Goal: Use online tool/utility

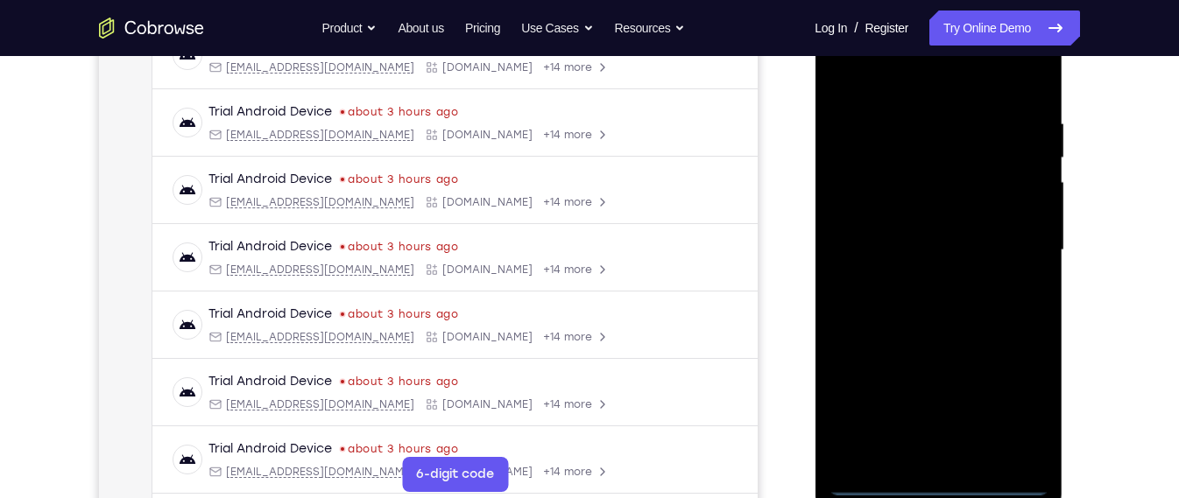
scroll to position [297, 0]
click at [940, 477] on div at bounding box center [937, 251] width 221 height 490
click at [1023, 424] on div at bounding box center [937, 251] width 221 height 490
click at [951, 83] on div at bounding box center [937, 251] width 221 height 490
click at [1015, 243] on div at bounding box center [937, 251] width 221 height 490
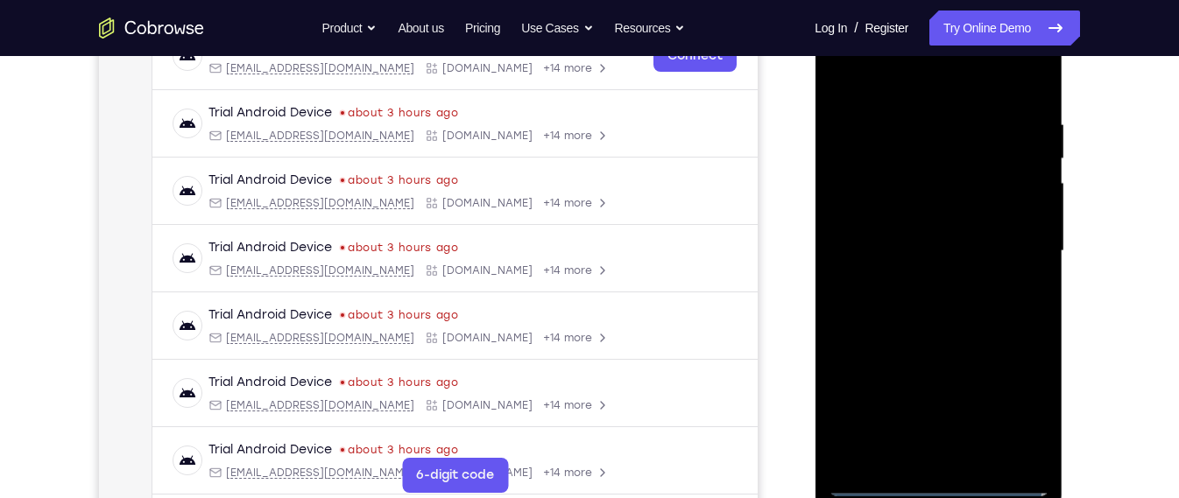
click at [916, 282] on div at bounding box center [937, 251] width 221 height 490
click at [932, 241] on div at bounding box center [937, 251] width 221 height 490
click at [965, 208] on div at bounding box center [937, 251] width 221 height 490
click at [957, 243] on div at bounding box center [937, 251] width 221 height 490
drag, startPoint x: 972, startPoint y: 273, endPoint x: 969, endPoint y: 303, distance: 29.9
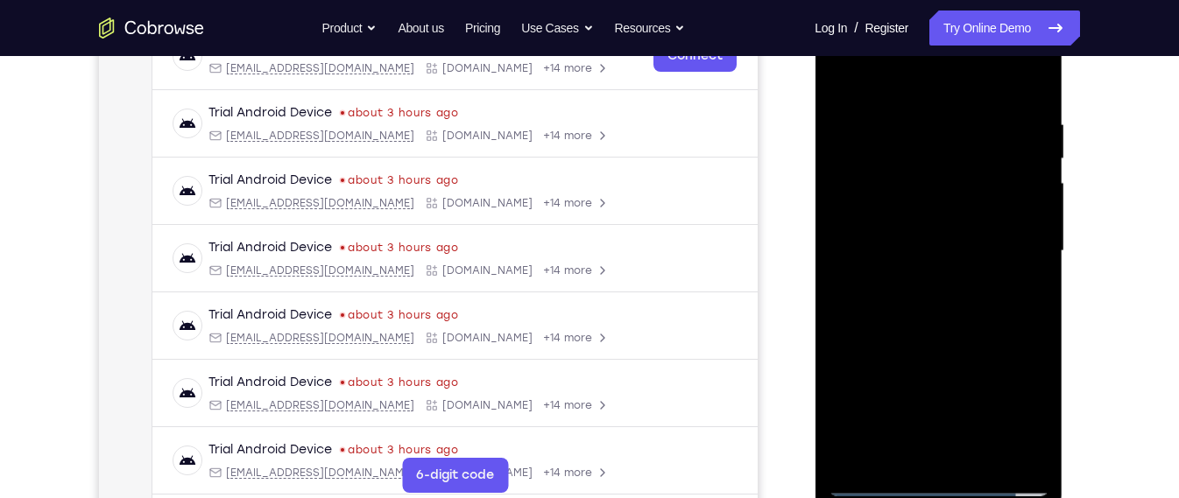
click at [969, 303] on div at bounding box center [937, 251] width 221 height 490
click at [929, 248] on div at bounding box center [937, 251] width 221 height 490
drag, startPoint x: 1603, startPoint y: 144, endPoint x: 890, endPoint y: 175, distance: 713.4
click at [890, 175] on div at bounding box center [937, 251] width 221 height 490
drag, startPoint x: 918, startPoint y: 208, endPoint x: 926, endPoint y: 164, distance: 44.6
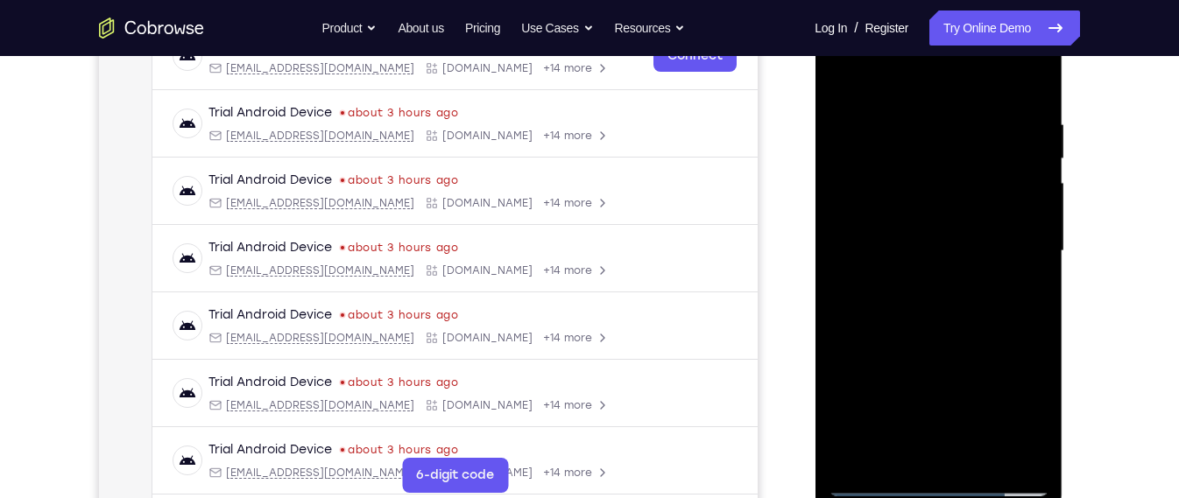
click at [926, 164] on div at bounding box center [937, 251] width 221 height 490
click at [887, 242] on div at bounding box center [937, 251] width 221 height 490
drag, startPoint x: 947, startPoint y: 264, endPoint x: 945, endPoint y: 237, distance: 27.3
click at [945, 237] on div at bounding box center [937, 251] width 221 height 490
click at [925, 317] on div at bounding box center [937, 251] width 221 height 490
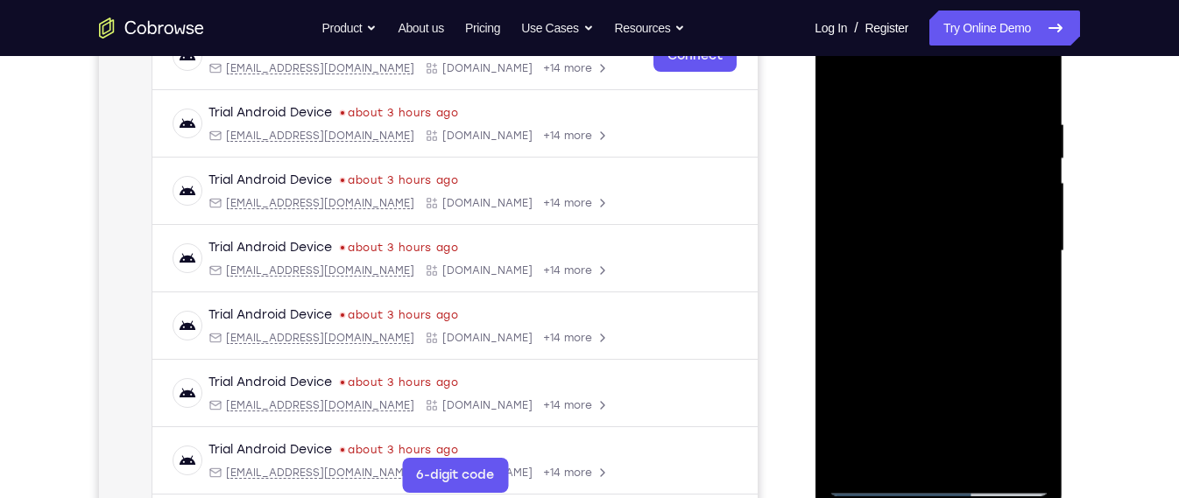
drag, startPoint x: 968, startPoint y: 203, endPoint x: 963, endPoint y: 225, distance: 22.5
click at [963, 225] on div at bounding box center [937, 251] width 221 height 490
drag, startPoint x: 995, startPoint y: 241, endPoint x: 989, endPoint y: 285, distance: 45.0
click at [989, 285] on div at bounding box center [937, 251] width 221 height 490
click at [958, 314] on div at bounding box center [937, 251] width 221 height 490
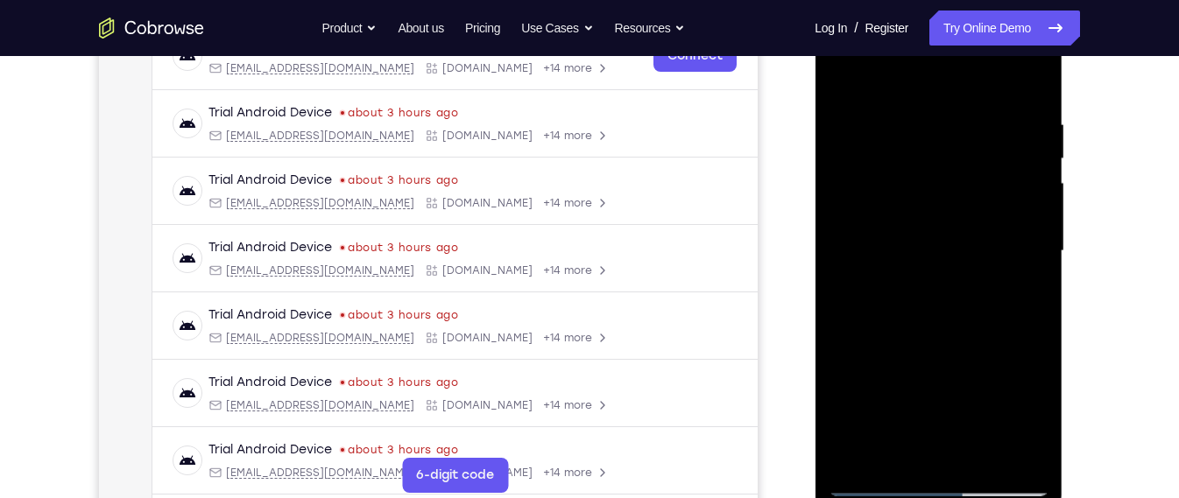
click at [962, 295] on div at bounding box center [937, 251] width 221 height 490
drag, startPoint x: 919, startPoint y: 202, endPoint x: 917, endPoint y: 222, distance: 20.3
click at [917, 222] on div at bounding box center [937, 251] width 221 height 490
click at [920, 248] on div at bounding box center [937, 251] width 221 height 490
drag, startPoint x: 932, startPoint y: 276, endPoint x: 941, endPoint y: 224, distance: 52.4
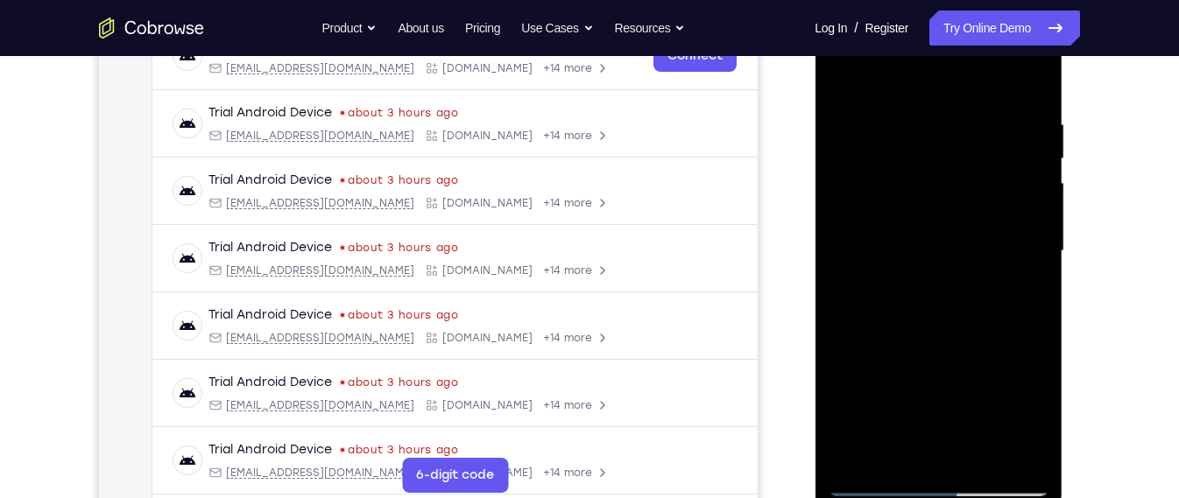
click at [941, 224] on div at bounding box center [937, 251] width 221 height 490
click at [945, 291] on div at bounding box center [937, 251] width 221 height 490
click at [879, 269] on div at bounding box center [937, 251] width 221 height 490
click at [940, 214] on div at bounding box center [937, 251] width 221 height 490
click at [919, 217] on div at bounding box center [937, 251] width 221 height 490
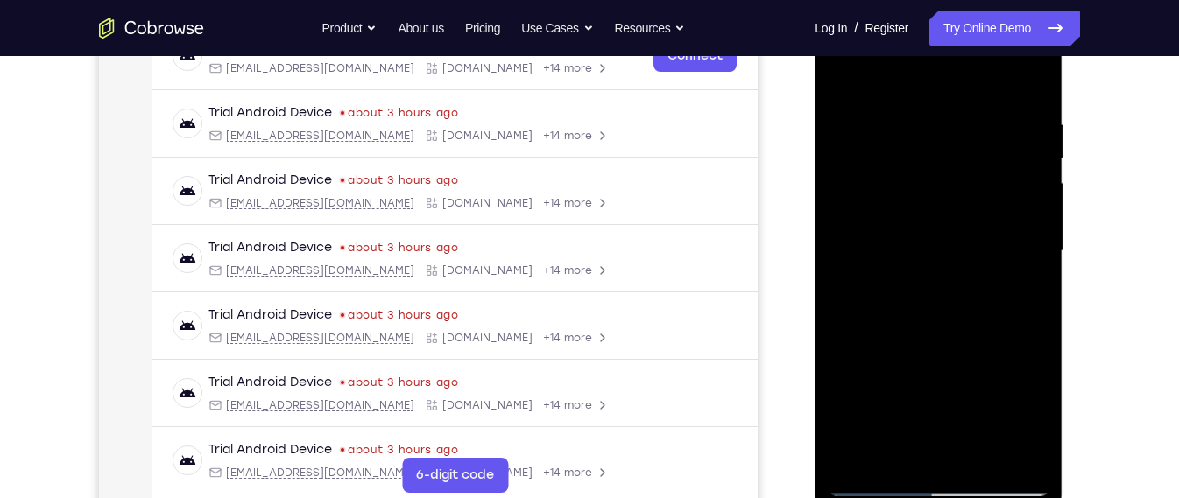
click at [937, 221] on div at bounding box center [937, 251] width 221 height 490
click at [942, 278] on div at bounding box center [937, 251] width 221 height 490
drag, startPoint x: 1003, startPoint y: 208, endPoint x: 997, endPoint y: 253, distance: 45.0
click at [997, 253] on div at bounding box center [937, 251] width 221 height 490
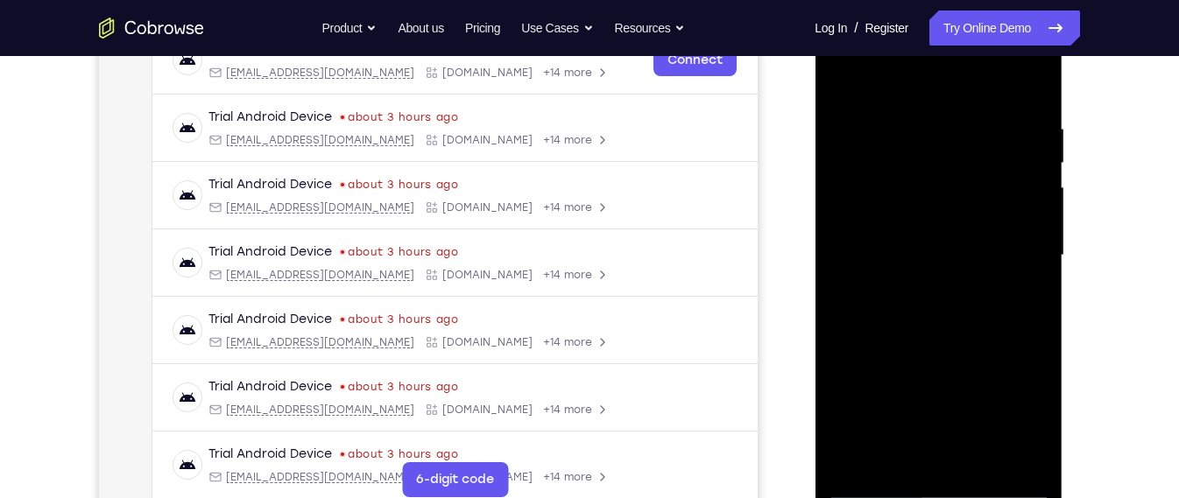
scroll to position [296, 0]
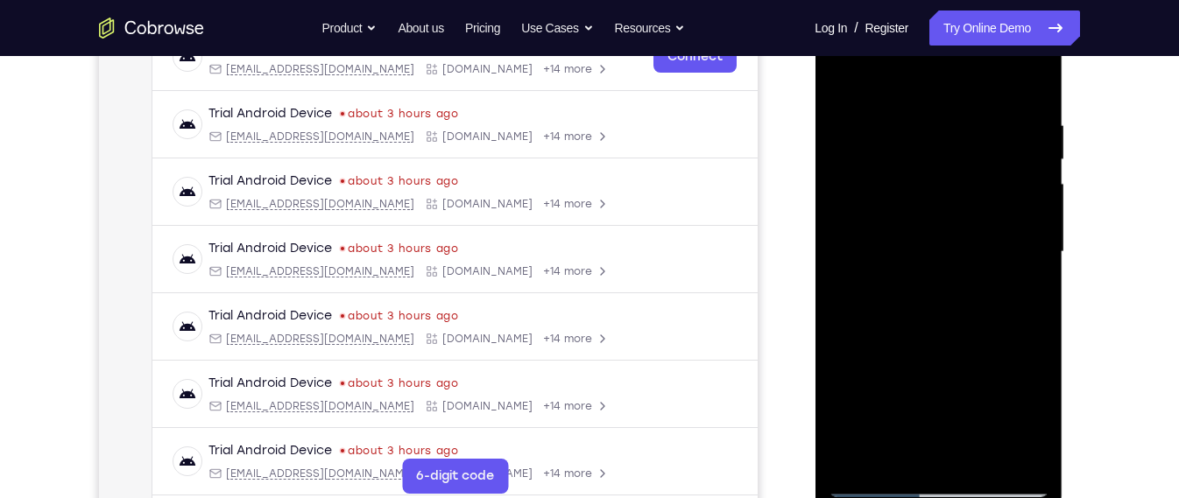
click at [1009, 330] on div at bounding box center [937, 252] width 221 height 490
click at [1028, 330] on div at bounding box center [937, 252] width 221 height 490
click at [1032, 330] on div at bounding box center [937, 252] width 221 height 490
click at [965, 313] on div at bounding box center [937, 252] width 221 height 490
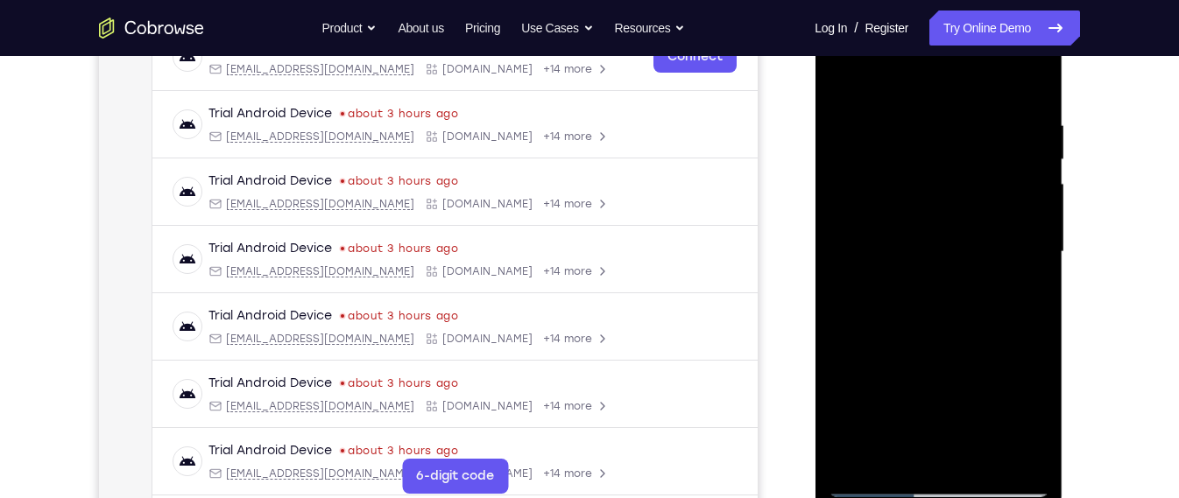
click at [965, 313] on div at bounding box center [937, 252] width 221 height 490
drag, startPoint x: 965, startPoint y: 353, endPoint x: 962, endPoint y: 251, distance: 101.6
click at [962, 251] on div at bounding box center [937, 252] width 221 height 490
click at [869, 392] on div at bounding box center [937, 252] width 221 height 490
click at [884, 396] on div at bounding box center [937, 252] width 221 height 490
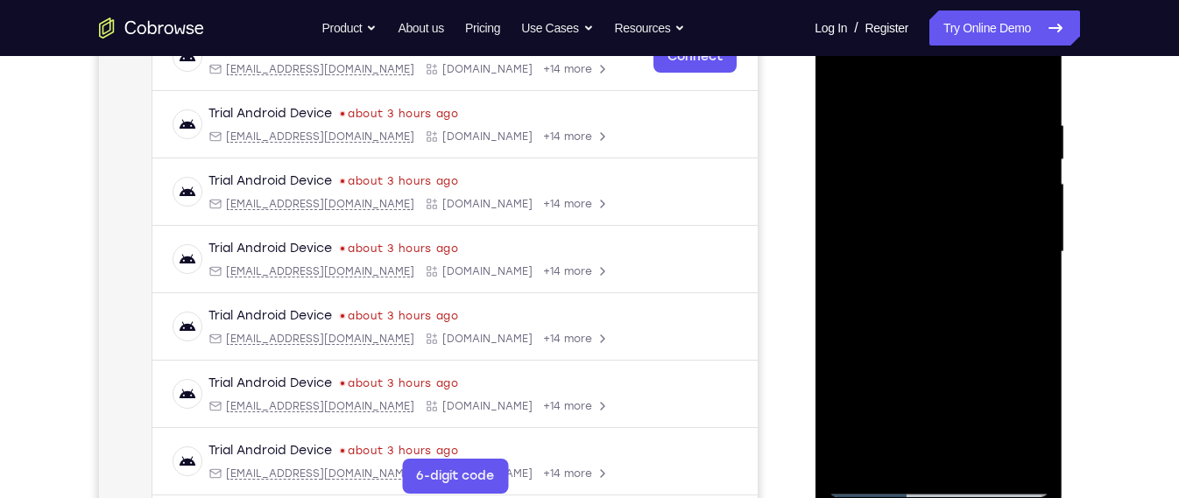
click at [884, 451] on div at bounding box center [937, 252] width 221 height 490
click at [986, 372] on div at bounding box center [937, 252] width 221 height 490
click at [1036, 225] on div at bounding box center [937, 252] width 221 height 490
click at [842, 68] on div at bounding box center [937, 252] width 221 height 490
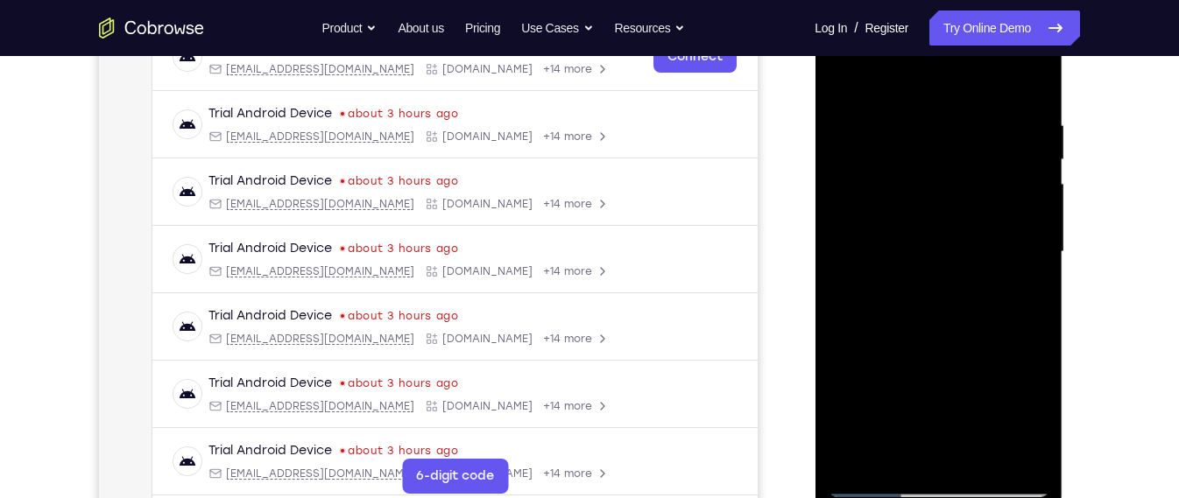
drag, startPoint x: 951, startPoint y: 165, endPoint x: 940, endPoint y: 231, distance: 67.4
click at [940, 231] on div at bounding box center [937, 252] width 221 height 490
drag, startPoint x: 860, startPoint y: 111, endPoint x: 852, endPoint y: 178, distance: 67.0
click at [852, 178] on div at bounding box center [937, 252] width 221 height 490
drag, startPoint x: 930, startPoint y: 165, endPoint x: 918, endPoint y: 252, distance: 87.4
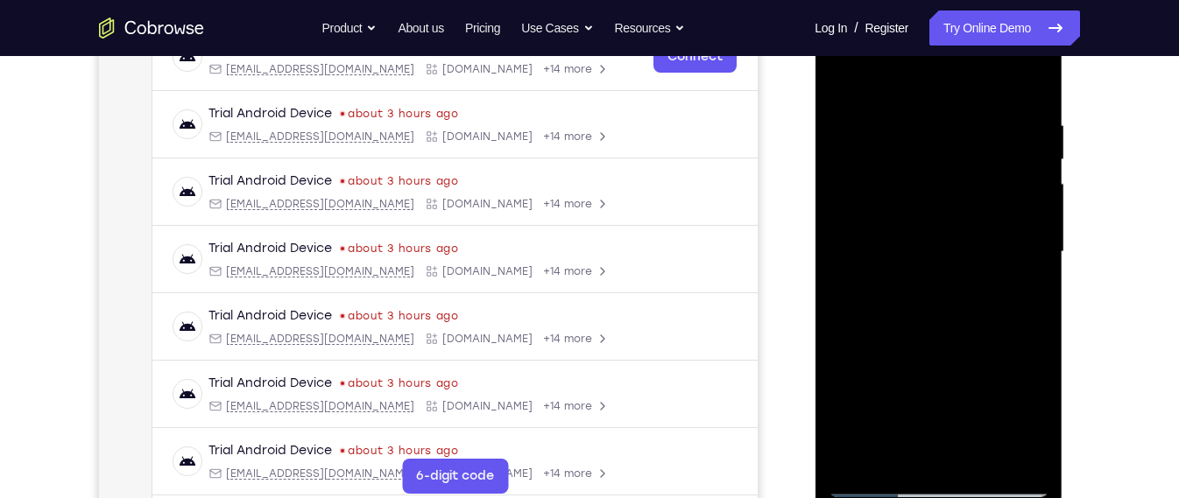
click at [918, 252] on div at bounding box center [937, 252] width 221 height 490
click at [875, 486] on div at bounding box center [937, 252] width 221 height 490
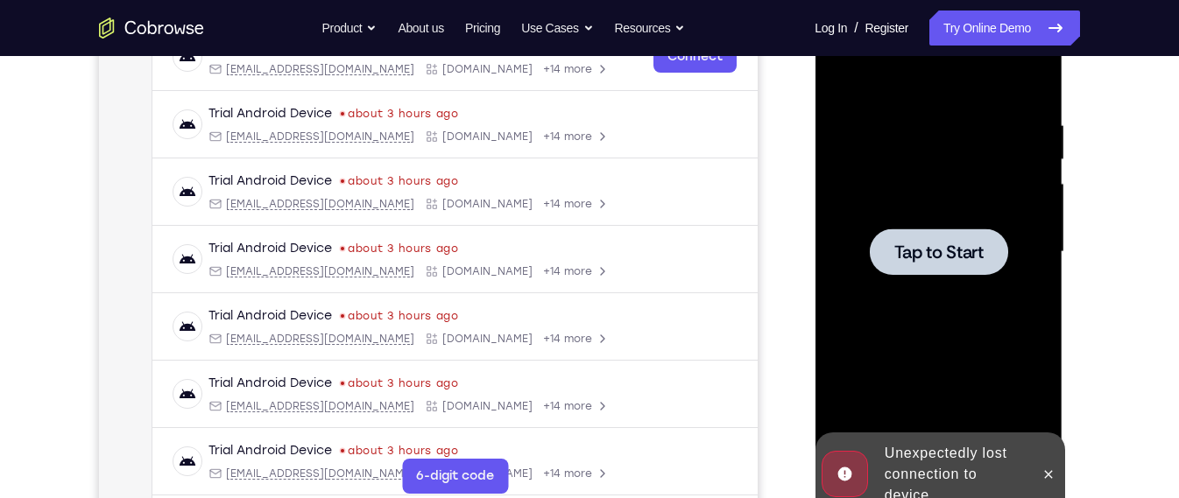
click at [893, 386] on div at bounding box center [937, 252] width 221 height 490
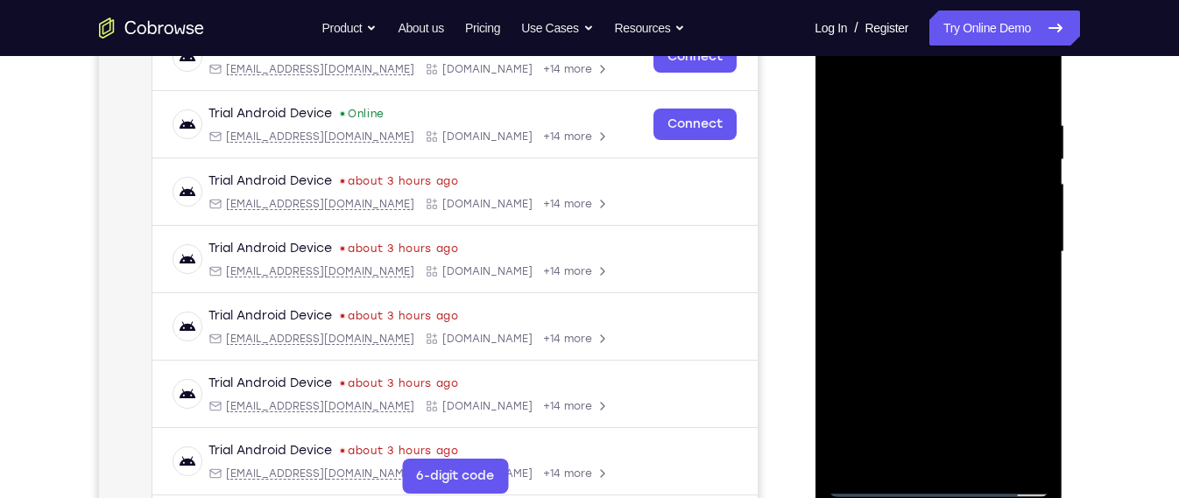
click at [937, 492] on div at bounding box center [937, 252] width 221 height 490
click at [1017, 416] on div at bounding box center [937, 252] width 221 height 490
click at [930, 95] on div at bounding box center [937, 252] width 221 height 490
click at [922, 88] on div at bounding box center [937, 252] width 221 height 490
click at [1007, 246] on div at bounding box center [937, 252] width 221 height 490
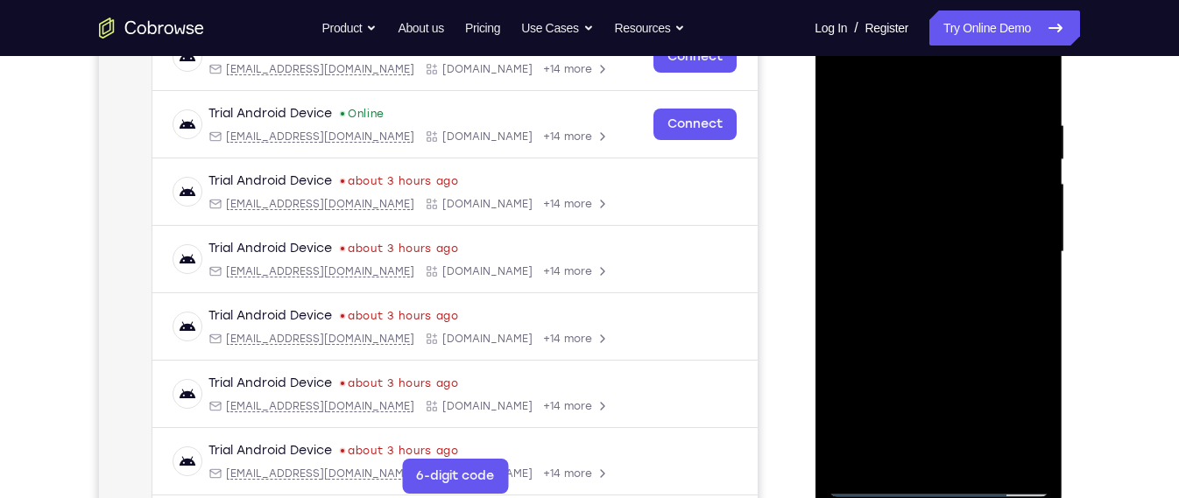
click at [912, 283] on div at bounding box center [937, 252] width 221 height 490
click at [958, 235] on div at bounding box center [937, 252] width 221 height 490
click at [925, 222] on div at bounding box center [937, 252] width 221 height 490
click at [946, 250] on div at bounding box center [937, 252] width 221 height 490
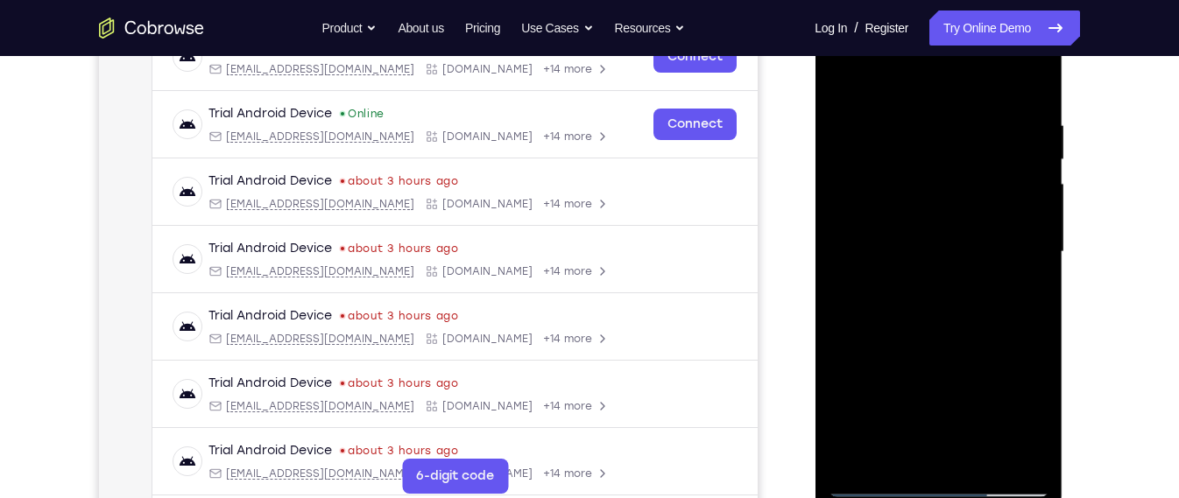
click at [956, 246] on div at bounding box center [937, 252] width 221 height 490
click at [938, 313] on div at bounding box center [937, 252] width 221 height 490
click at [918, 121] on div at bounding box center [937, 252] width 221 height 490
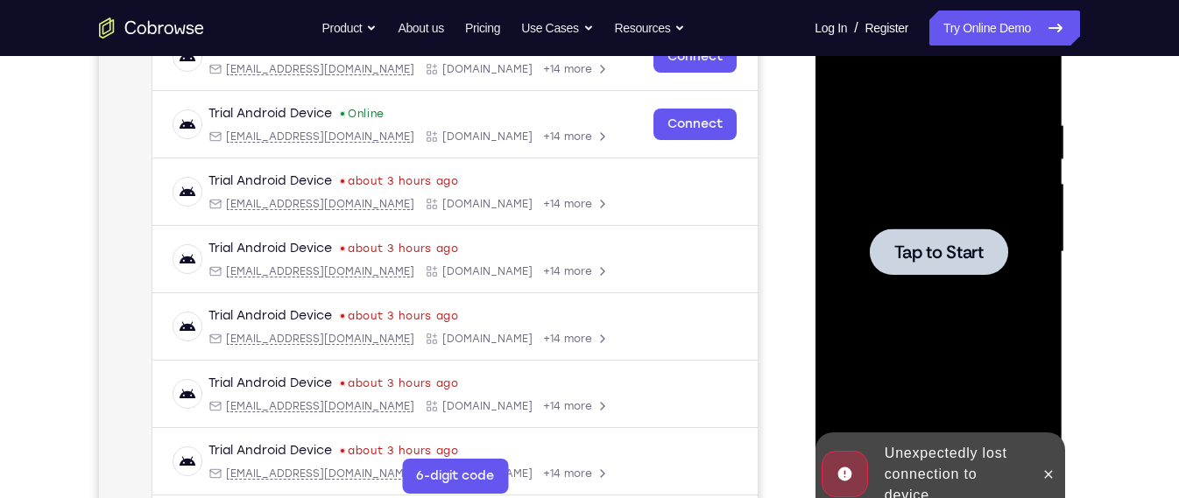
click at [918, 121] on div at bounding box center [937, 252] width 221 height 490
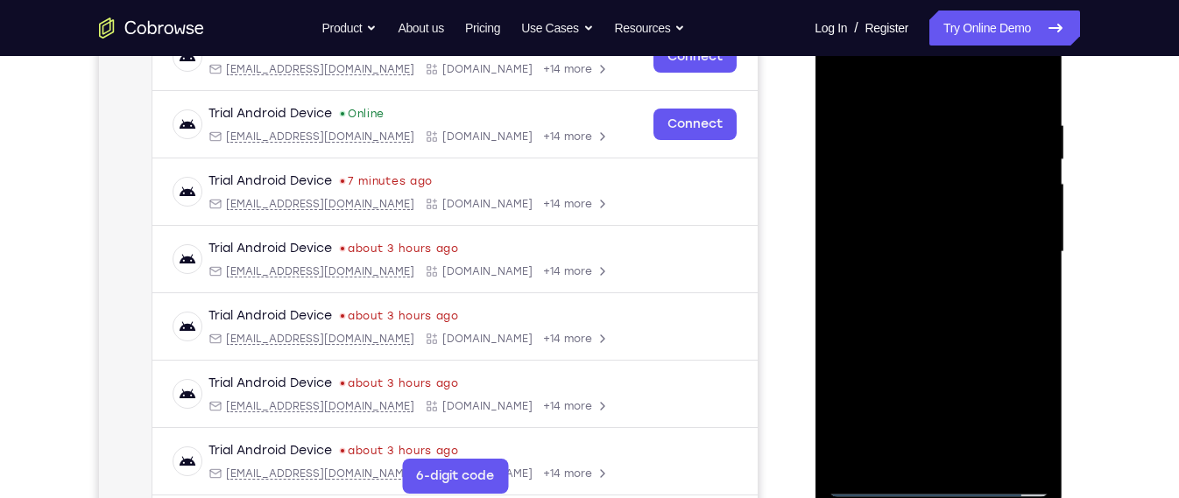
click at [946, 482] on div at bounding box center [937, 252] width 221 height 490
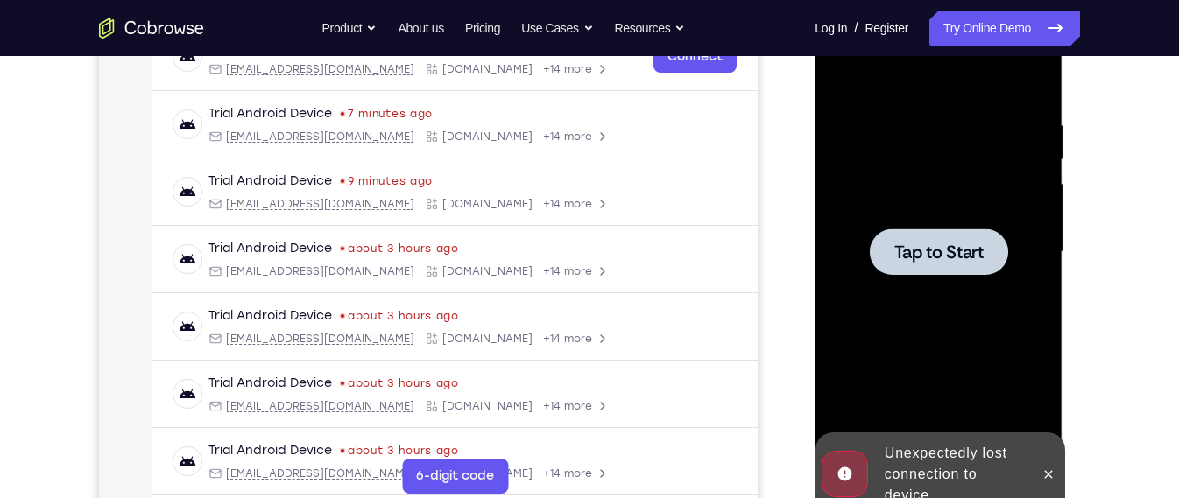
click at [980, 283] on div at bounding box center [937, 252] width 221 height 490
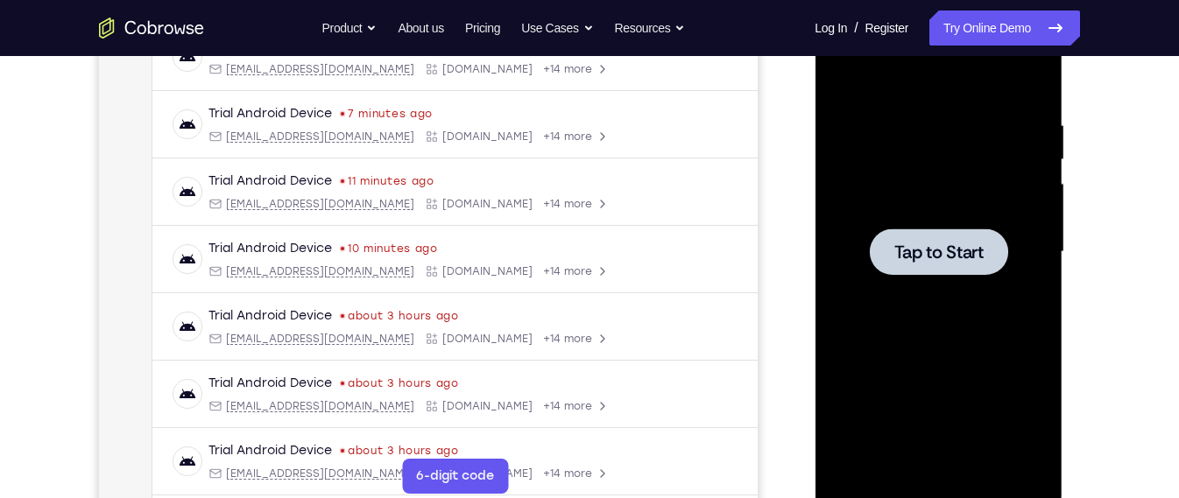
click at [1061, 256] on div "Tap to Start" at bounding box center [938, 255] width 248 height 522
click at [994, 227] on div at bounding box center [937, 252] width 221 height 490
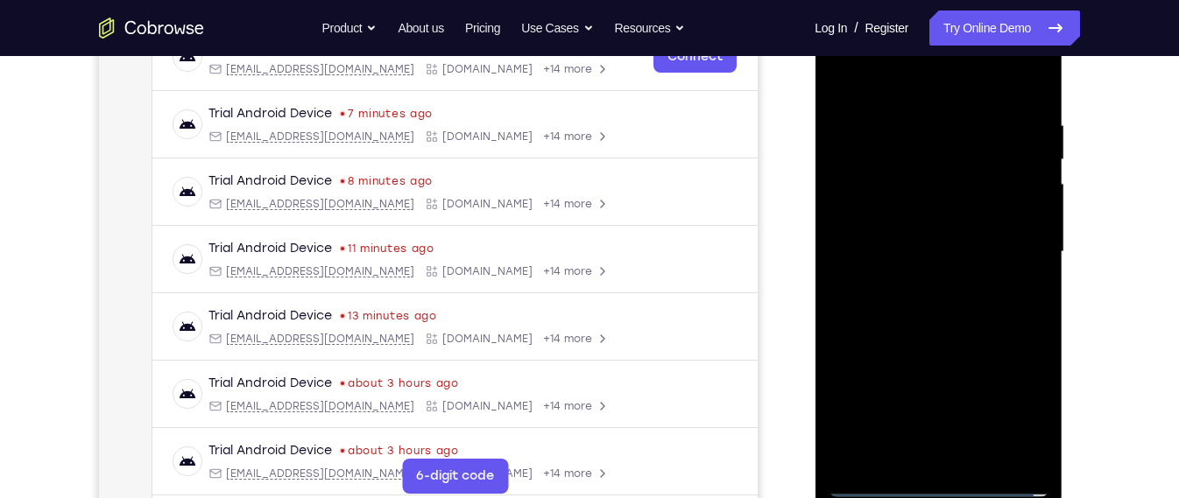
click at [938, 484] on div at bounding box center [937, 252] width 221 height 490
click at [927, 486] on div at bounding box center [937, 252] width 221 height 490
click at [1023, 407] on div at bounding box center [937, 252] width 221 height 490
click at [925, 83] on div at bounding box center [937, 252] width 221 height 490
click at [1009, 237] on div at bounding box center [937, 252] width 221 height 490
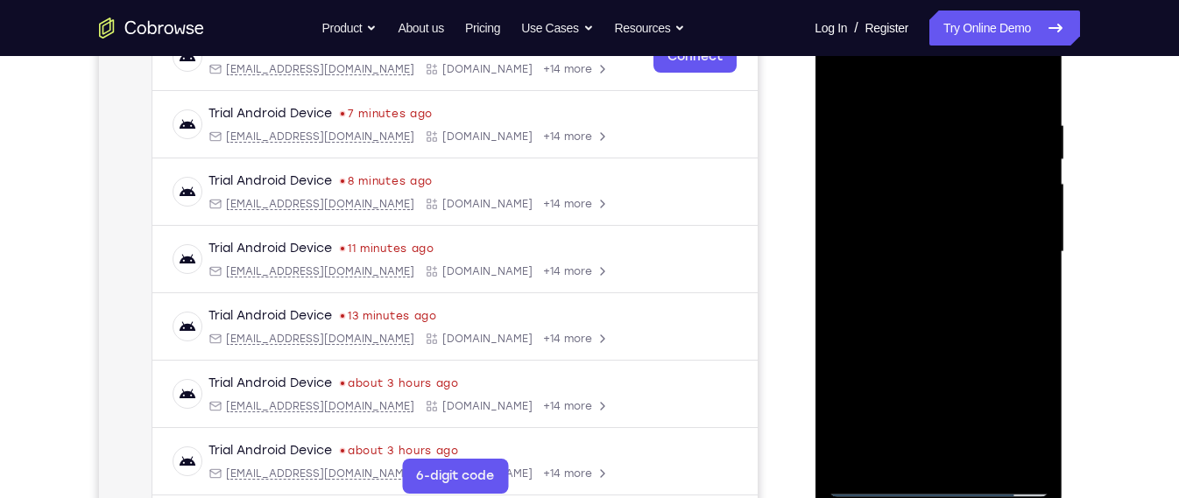
click at [918, 281] on div at bounding box center [937, 252] width 221 height 490
click at [942, 230] on div at bounding box center [937, 252] width 221 height 490
click at [919, 217] on div at bounding box center [937, 252] width 221 height 490
click at [952, 250] on div at bounding box center [937, 252] width 221 height 490
drag, startPoint x: 1003, startPoint y: 315, endPoint x: 999, endPoint y: 232, distance: 83.3
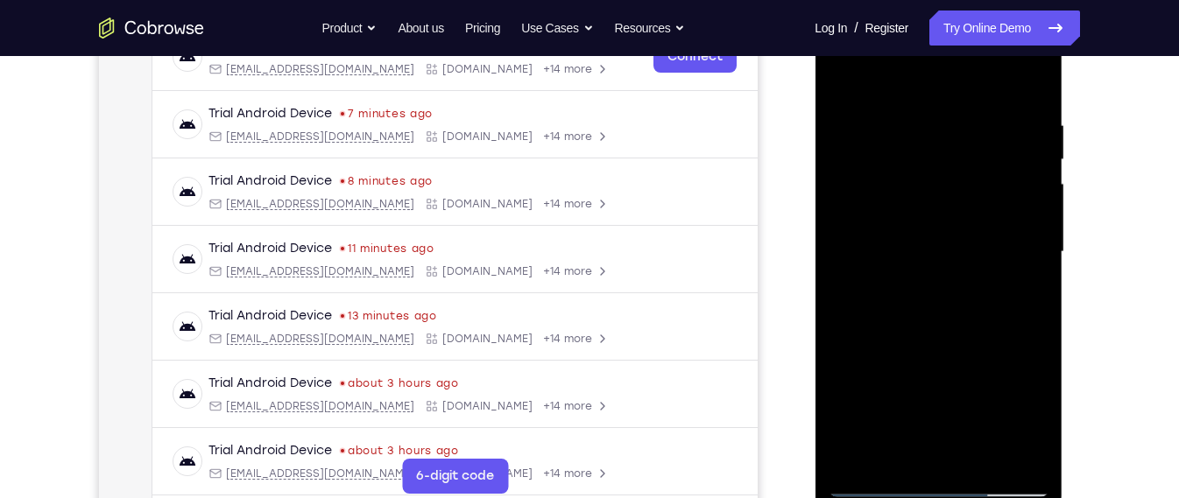
click at [999, 232] on div at bounding box center [937, 252] width 221 height 490
click at [970, 326] on div at bounding box center [937, 252] width 221 height 490
drag, startPoint x: 957, startPoint y: 94, endPoint x: 956, endPoint y: -8, distance: 101.6
click at [956, 0] on html "Online web based iOS Simulators and Android Emulators. Run iPhone, iPad, Mobile…" at bounding box center [939, 256] width 250 height 525
click at [950, 304] on div at bounding box center [937, 252] width 221 height 490
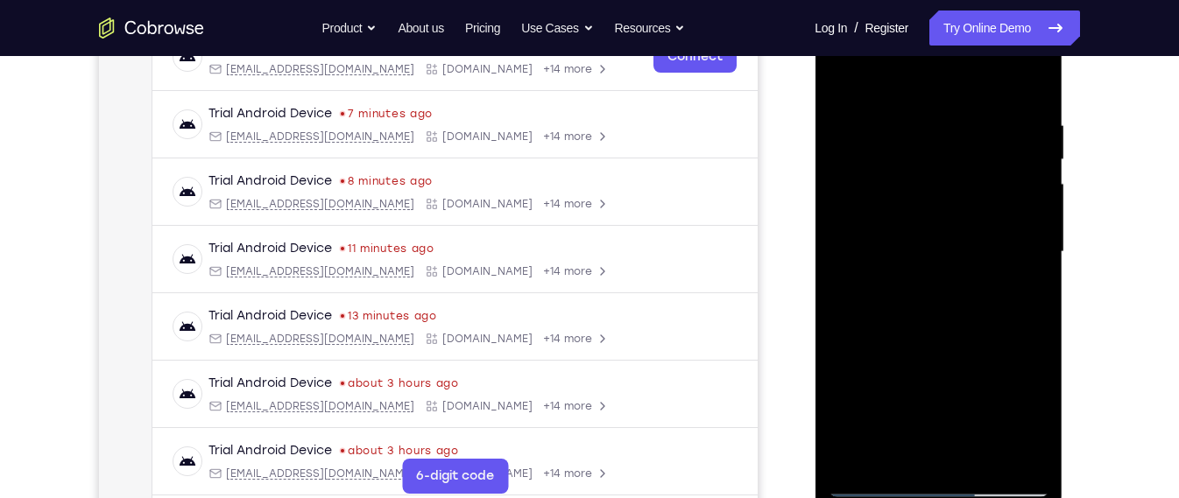
click at [988, 384] on div at bounding box center [937, 252] width 221 height 490
click at [982, 461] on div at bounding box center [937, 252] width 221 height 490
click at [981, 453] on div at bounding box center [937, 252] width 221 height 490
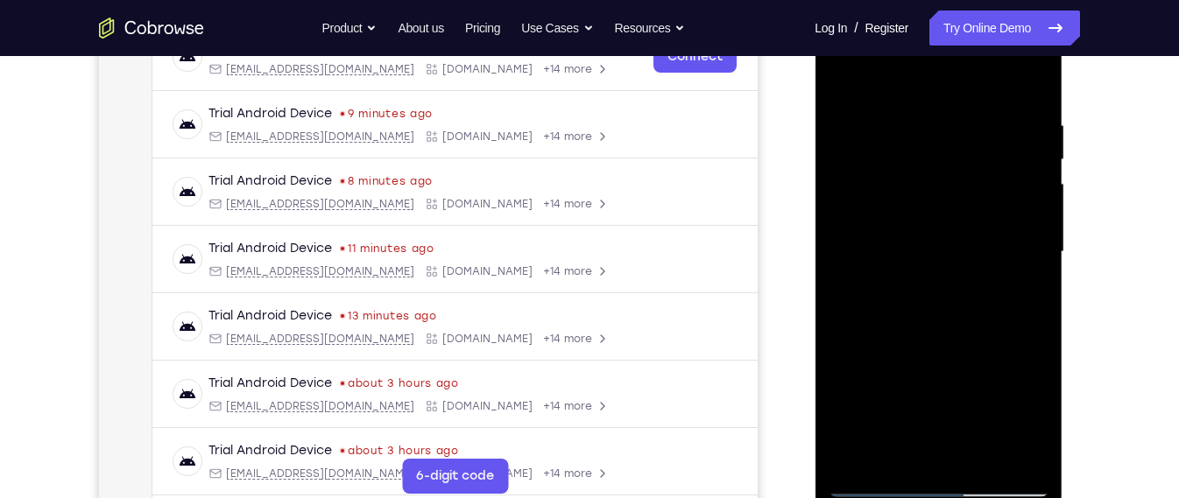
click at [977, 452] on div at bounding box center [937, 252] width 221 height 490
click at [964, 353] on div at bounding box center [937, 252] width 221 height 490
click at [989, 224] on div at bounding box center [937, 252] width 221 height 490
click at [918, 446] on div at bounding box center [937, 252] width 221 height 490
click at [845, 79] on div at bounding box center [937, 252] width 221 height 490
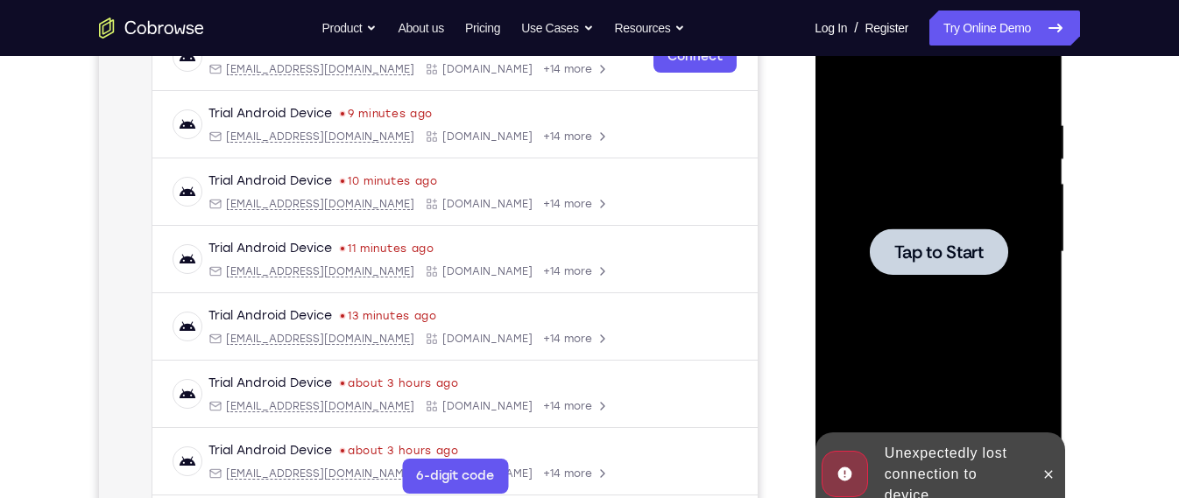
click at [882, 238] on div at bounding box center [938, 252] width 138 height 46
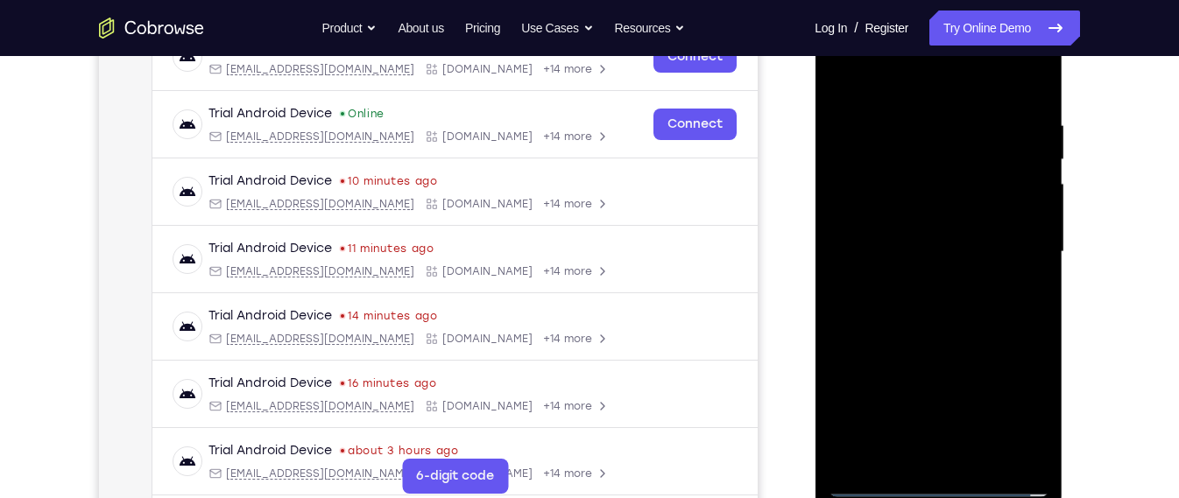
click at [926, 482] on div at bounding box center [937, 252] width 221 height 490
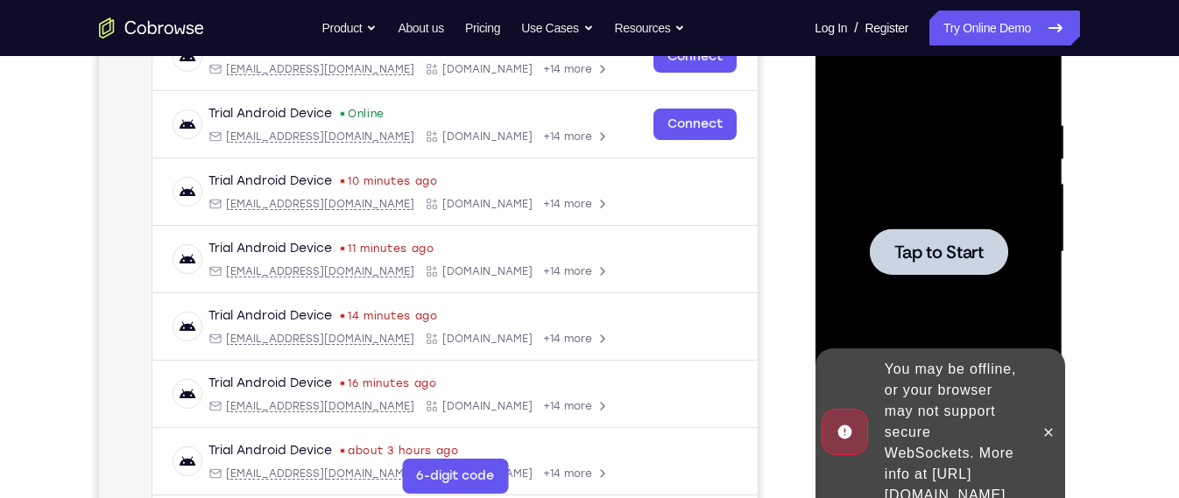
click at [897, 198] on div at bounding box center [937, 252] width 221 height 490
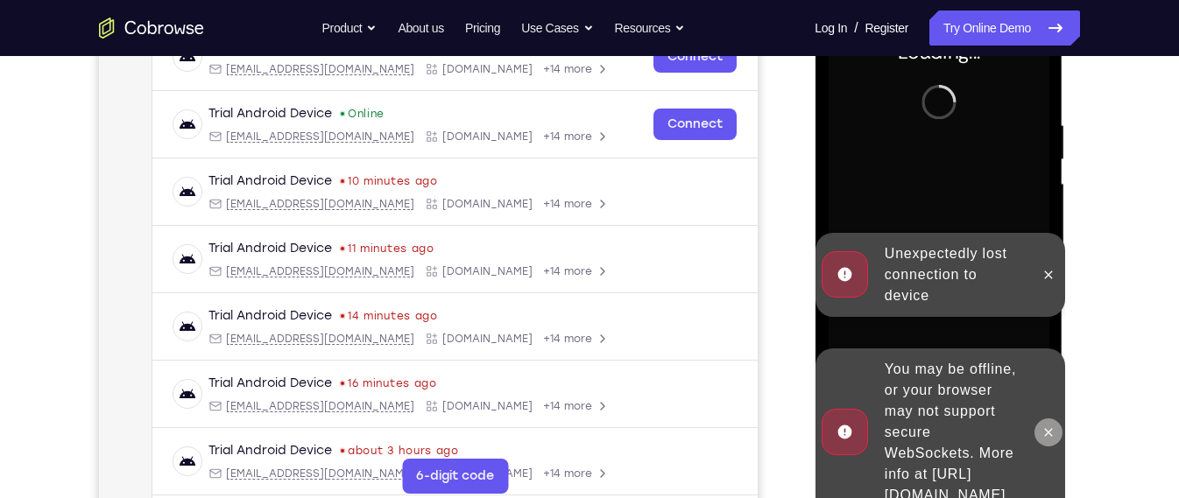
click at [1052, 426] on icon at bounding box center [1047, 433] width 14 height 14
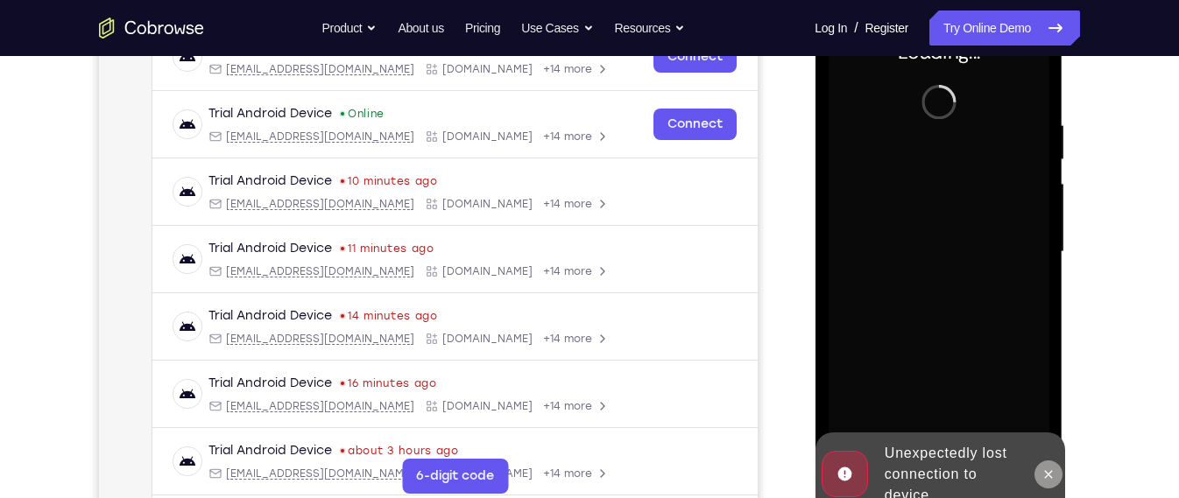
click at [1058, 471] on button at bounding box center [1047, 475] width 28 height 28
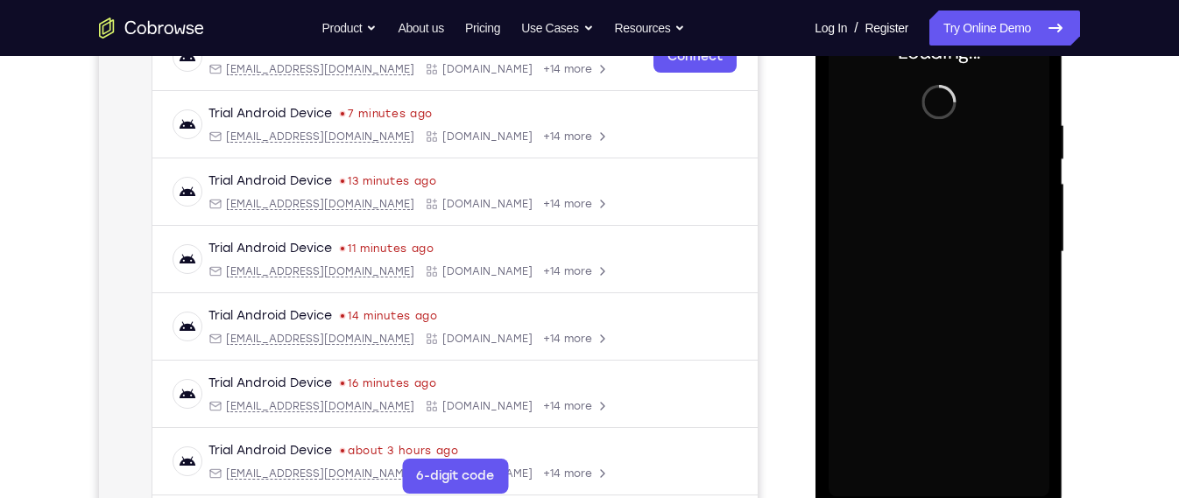
click at [900, 260] on div at bounding box center [937, 252] width 221 height 490
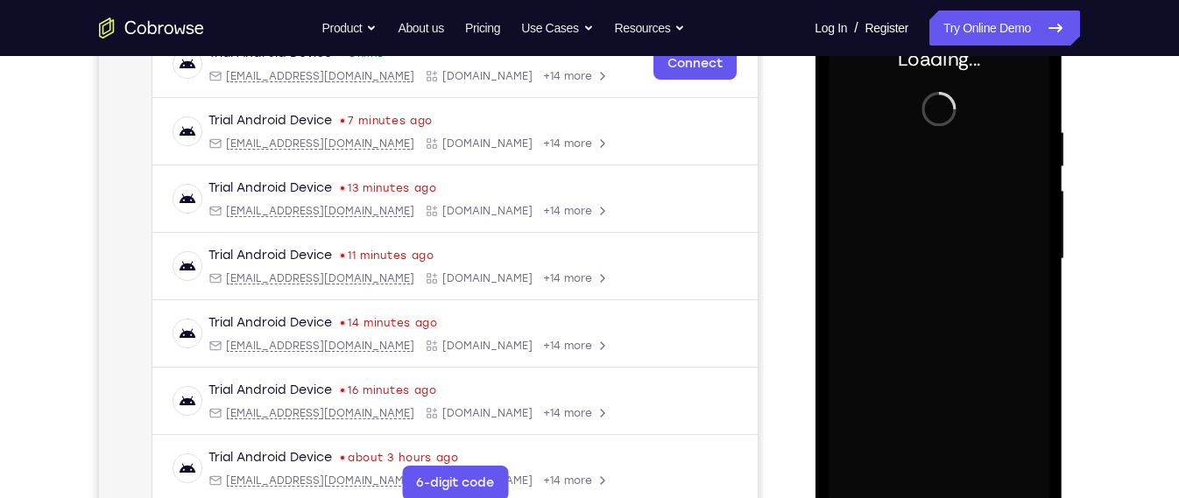
scroll to position [291, 0]
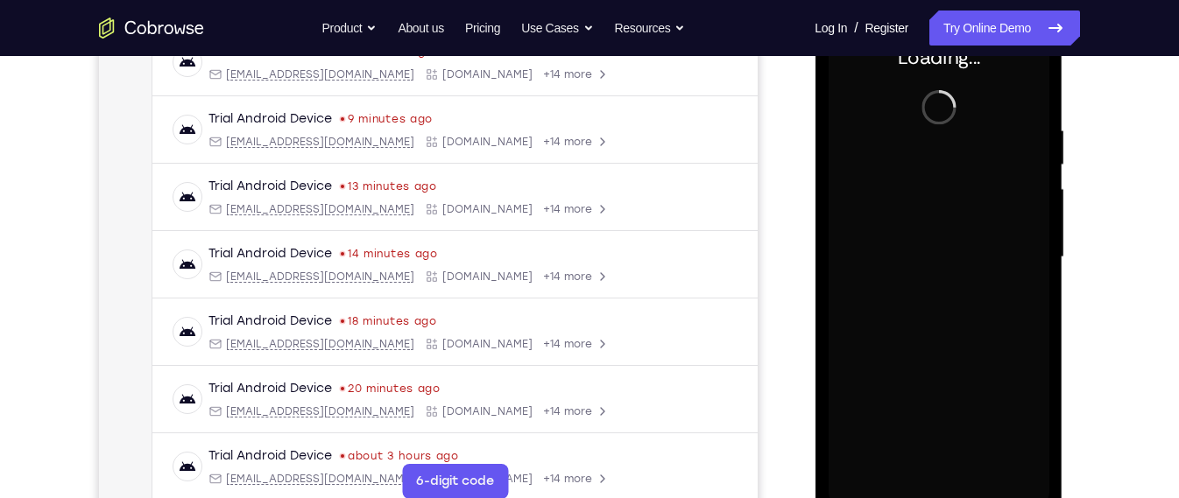
click at [892, 256] on div at bounding box center [937, 257] width 221 height 490
click at [883, 307] on div at bounding box center [937, 257] width 221 height 490
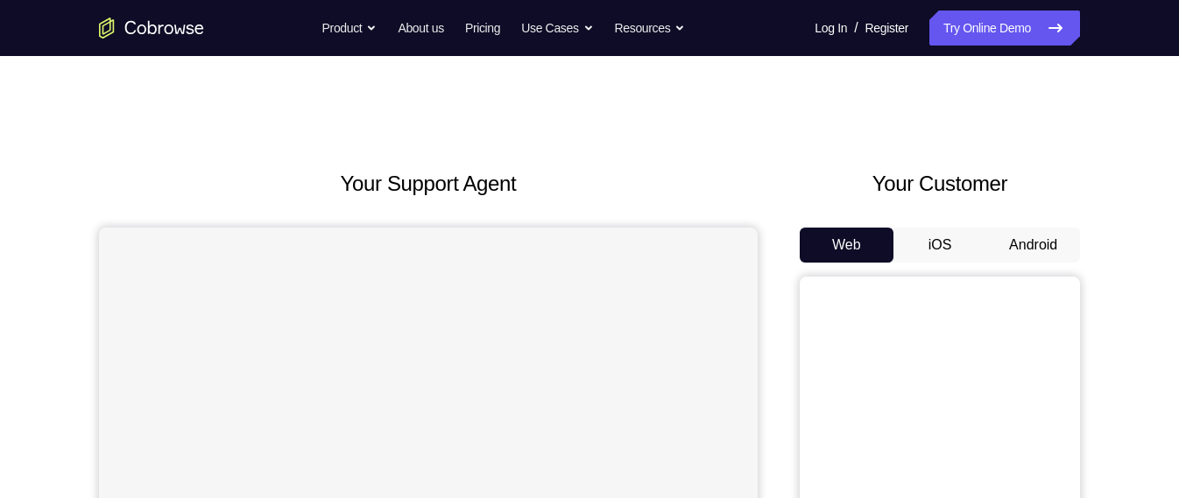
scroll to position [291, 0]
